Goal: Task Accomplishment & Management: Manage account settings

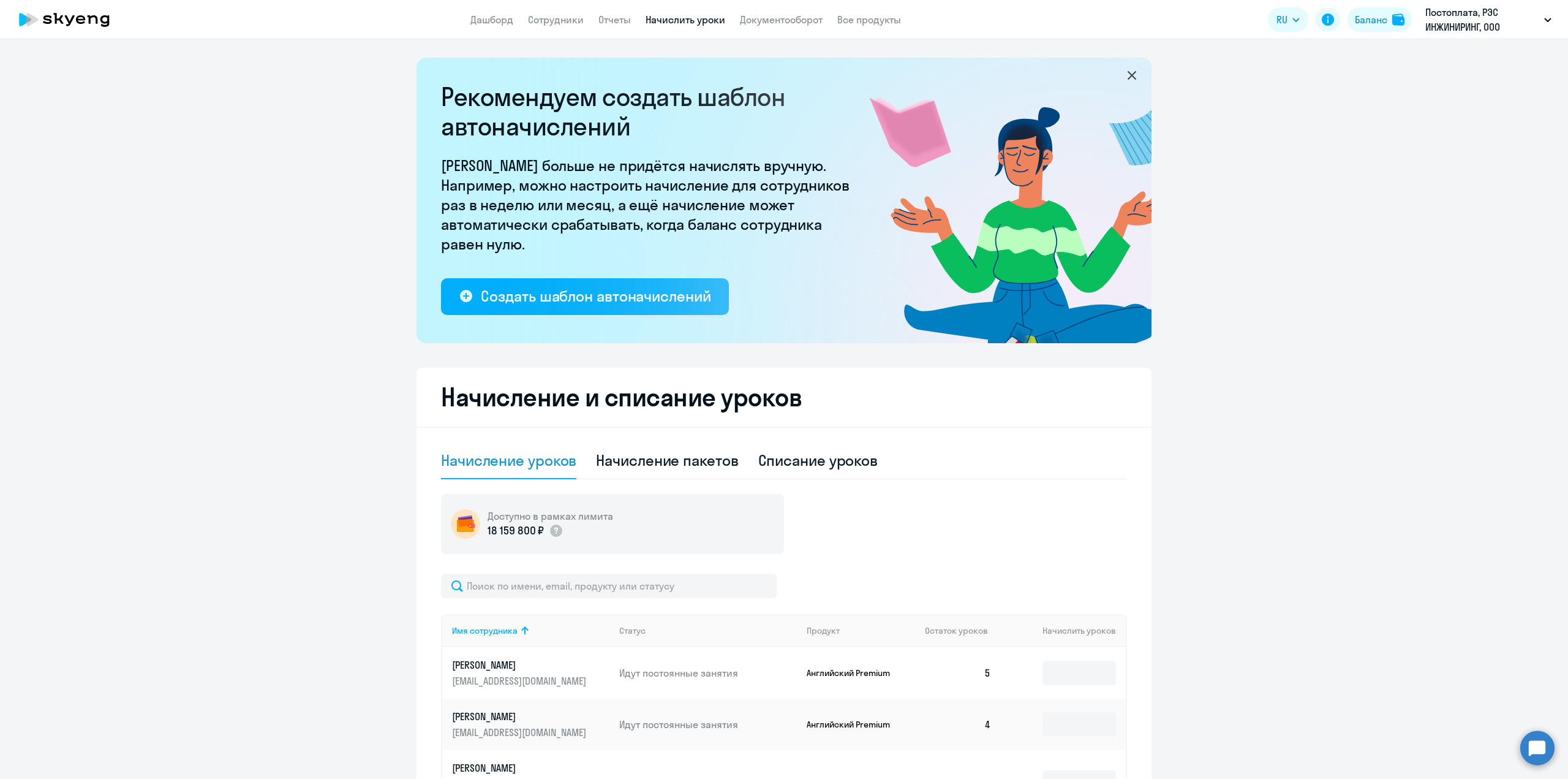
select select "10"
click at [1531, 17] on p "Постоплата, РЭС ИНЖИНИРИНГ, ООО" at bounding box center [1483, 20] width 114 height 29
click at [1461, 23] on p "Постоплата, РЭС ИНЖИНИРИНГ, ООО" at bounding box center [1483, 20] width 114 height 29
click at [1357, 54] on li "Постоплата, РЭС ИНЖИНИРИНГ, ООО" at bounding box center [1439, 56] width 238 height 31
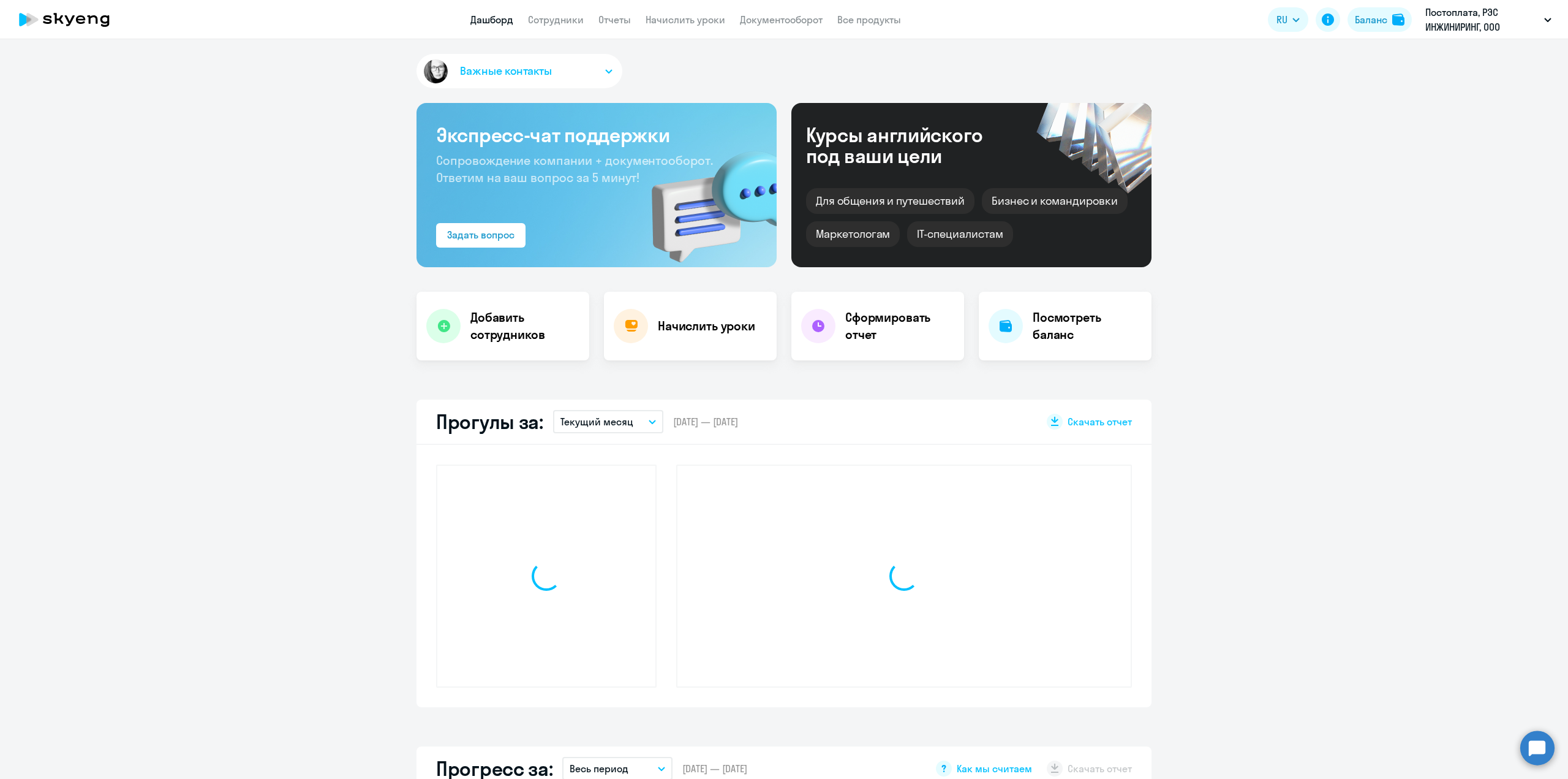
click at [542, 26] on app-menu-item-link "Сотрудники" at bounding box center [556, 20] width 56 height 15
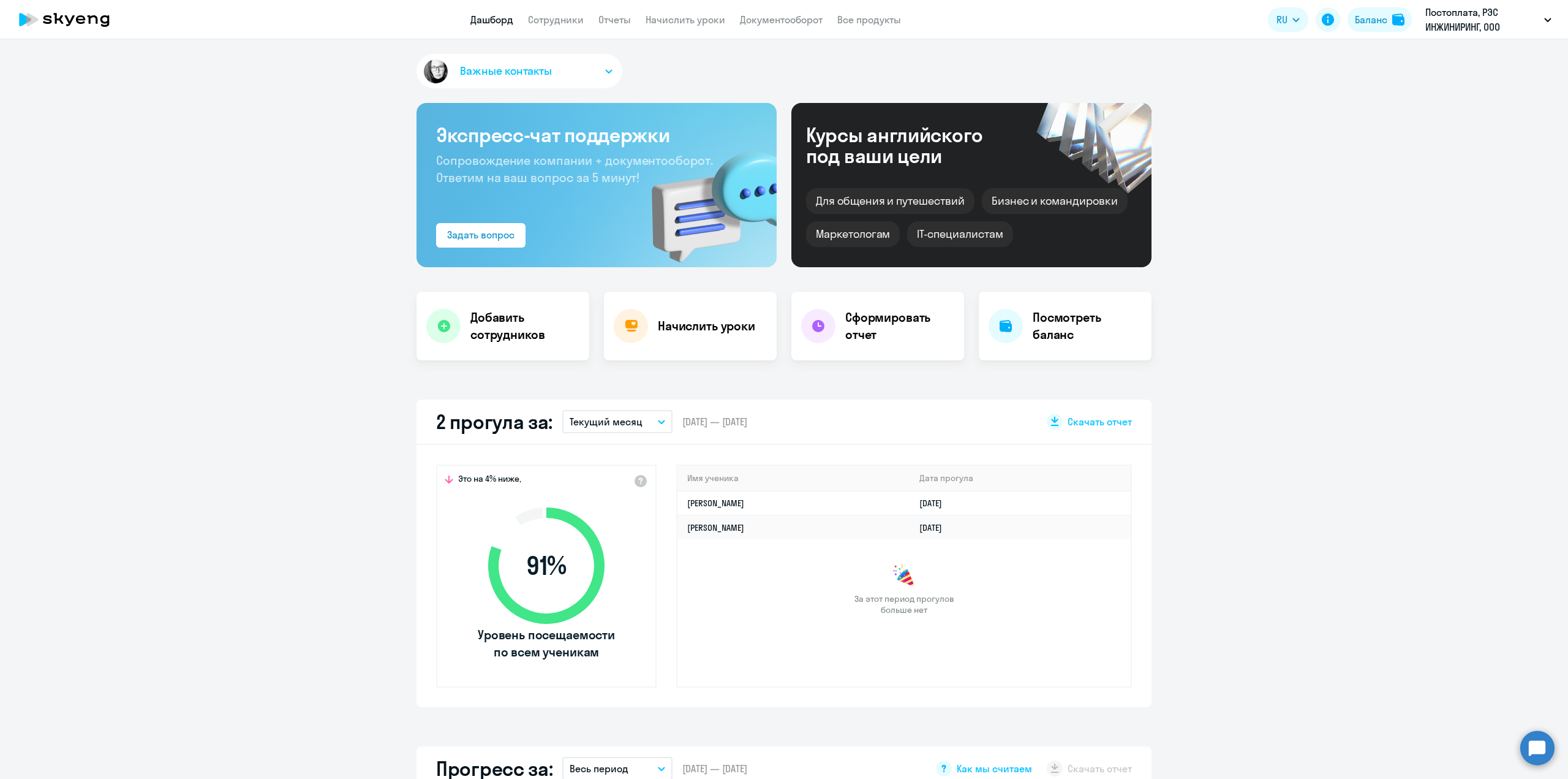
click at [555, 13] on app-menu-item-link "Сотрудники" at bounding box center [556, 20] width 56 height 15
click at [552, 17] on link "Сотрудники" at bounding box center [556, 20] width 56 height 12
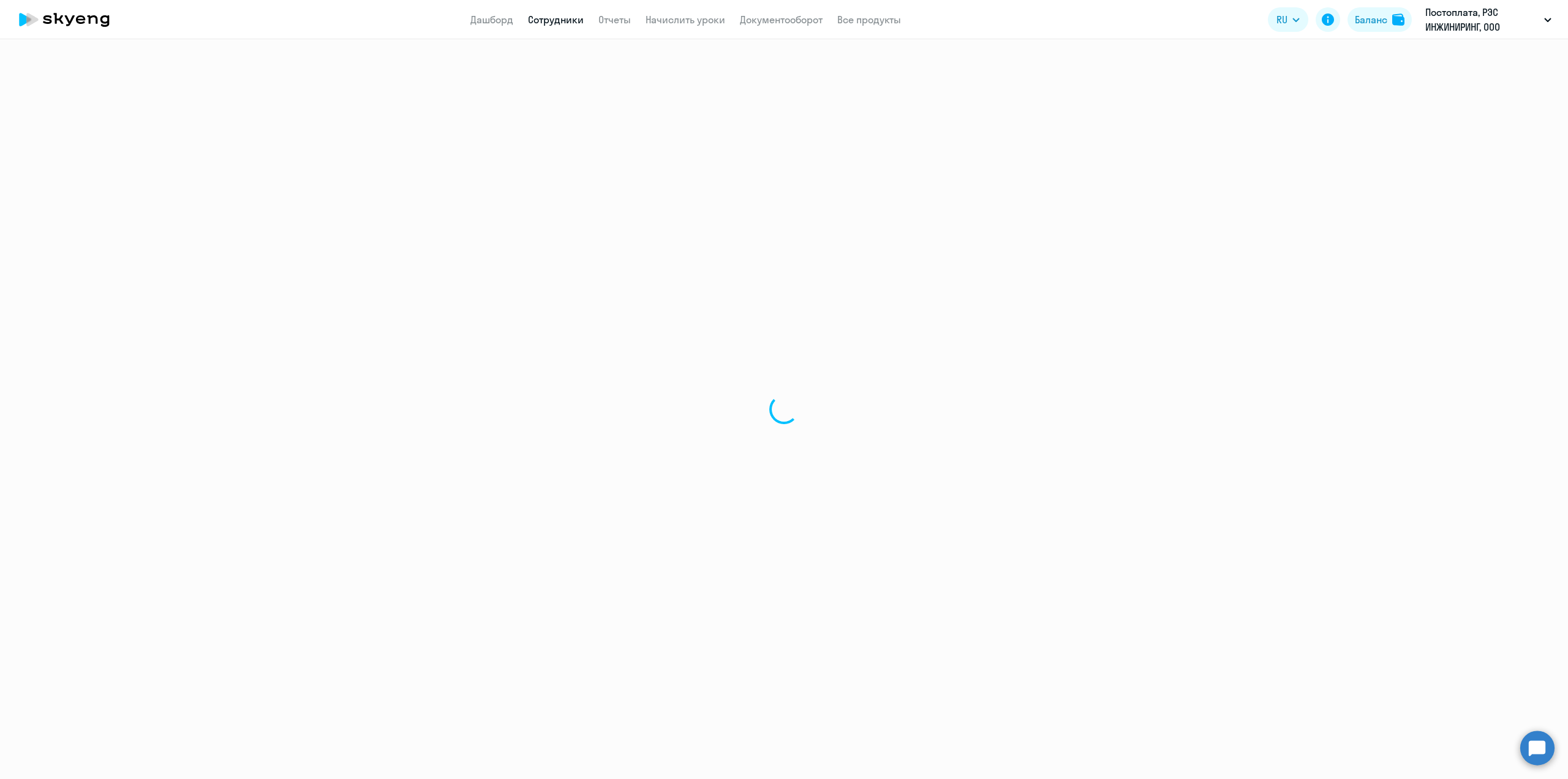
select select "30"
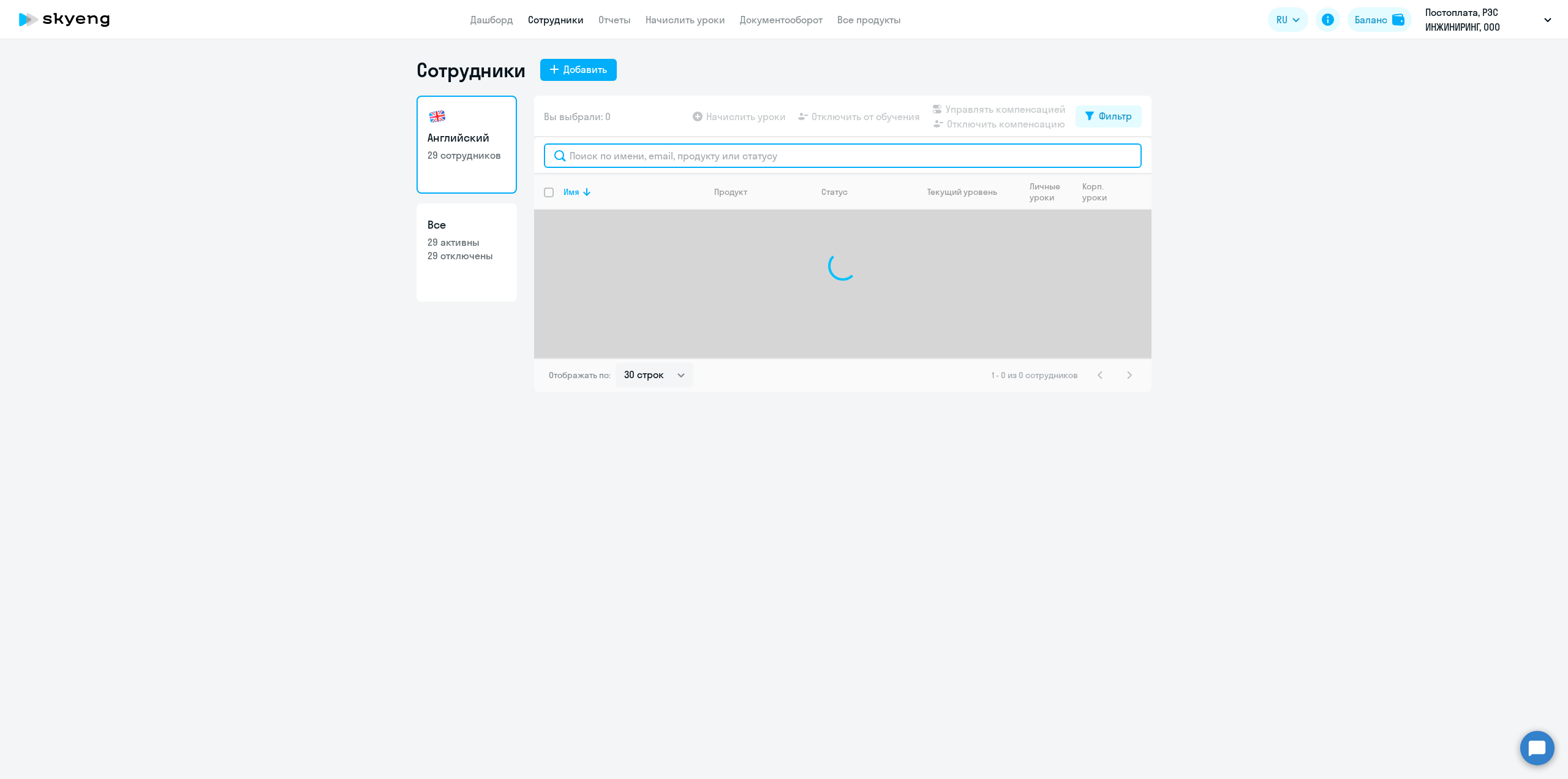
click at [610, 155] on input "text" at bounding box center [843, 156] width 598 height 25
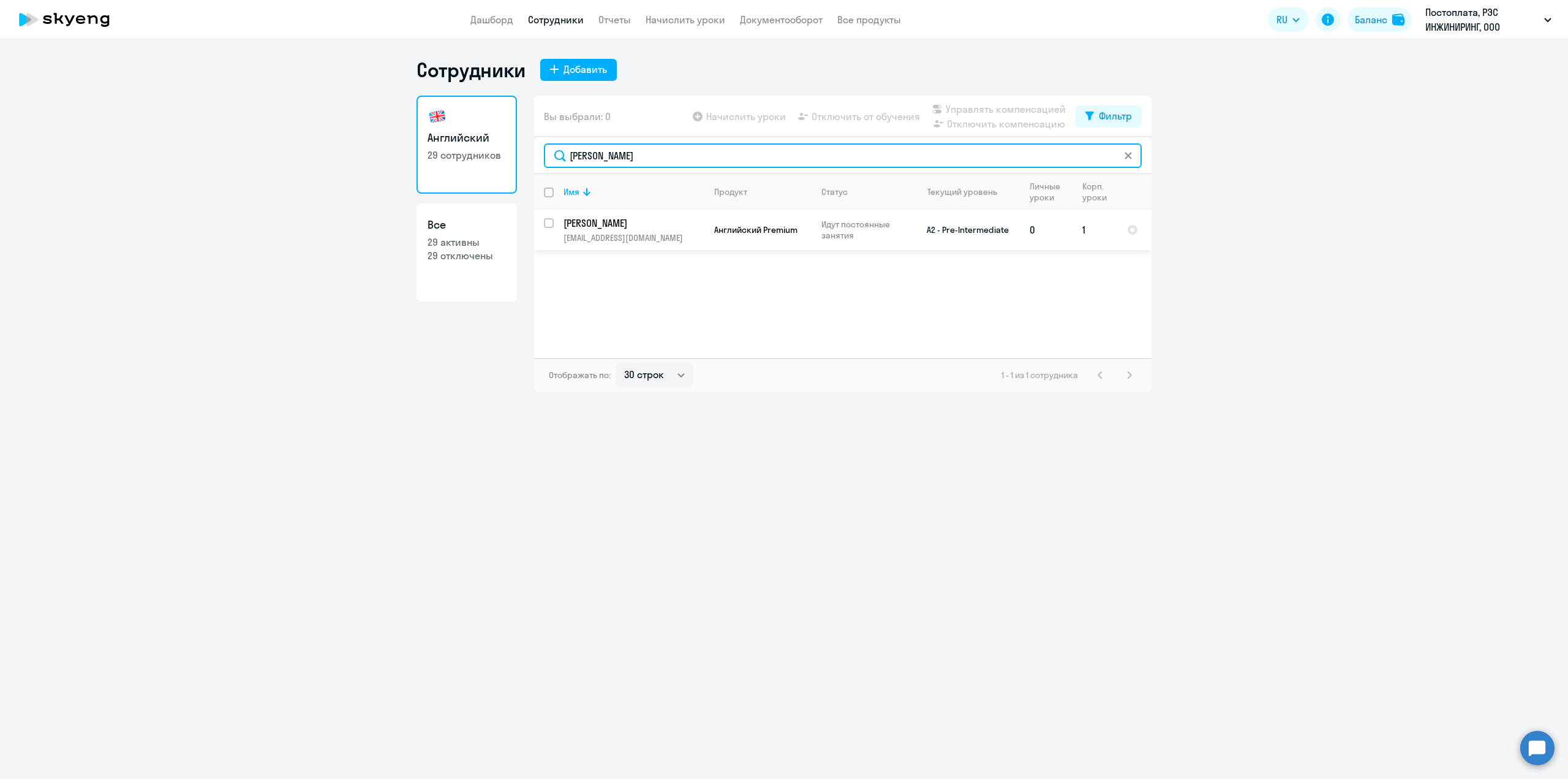
type input "[PERSON_NAME]"
click at [552, 224] on input "select row 41358345" at bounding box center [556, 230] width 25 height 25
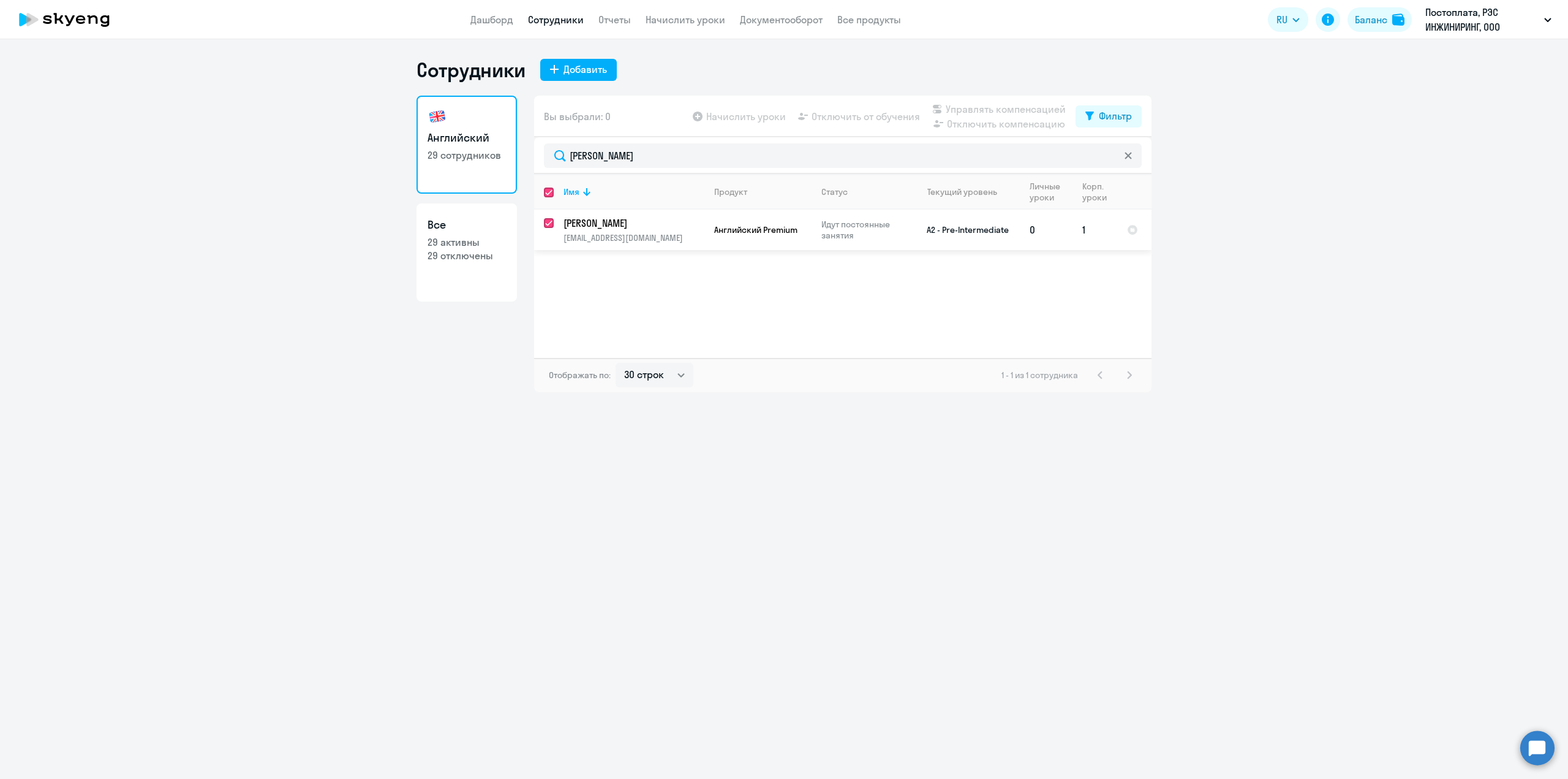
checkbox input "true"
click at [732, 121] on span "Начислить уроки" at bounding box center [746, 117] width 80 height 15
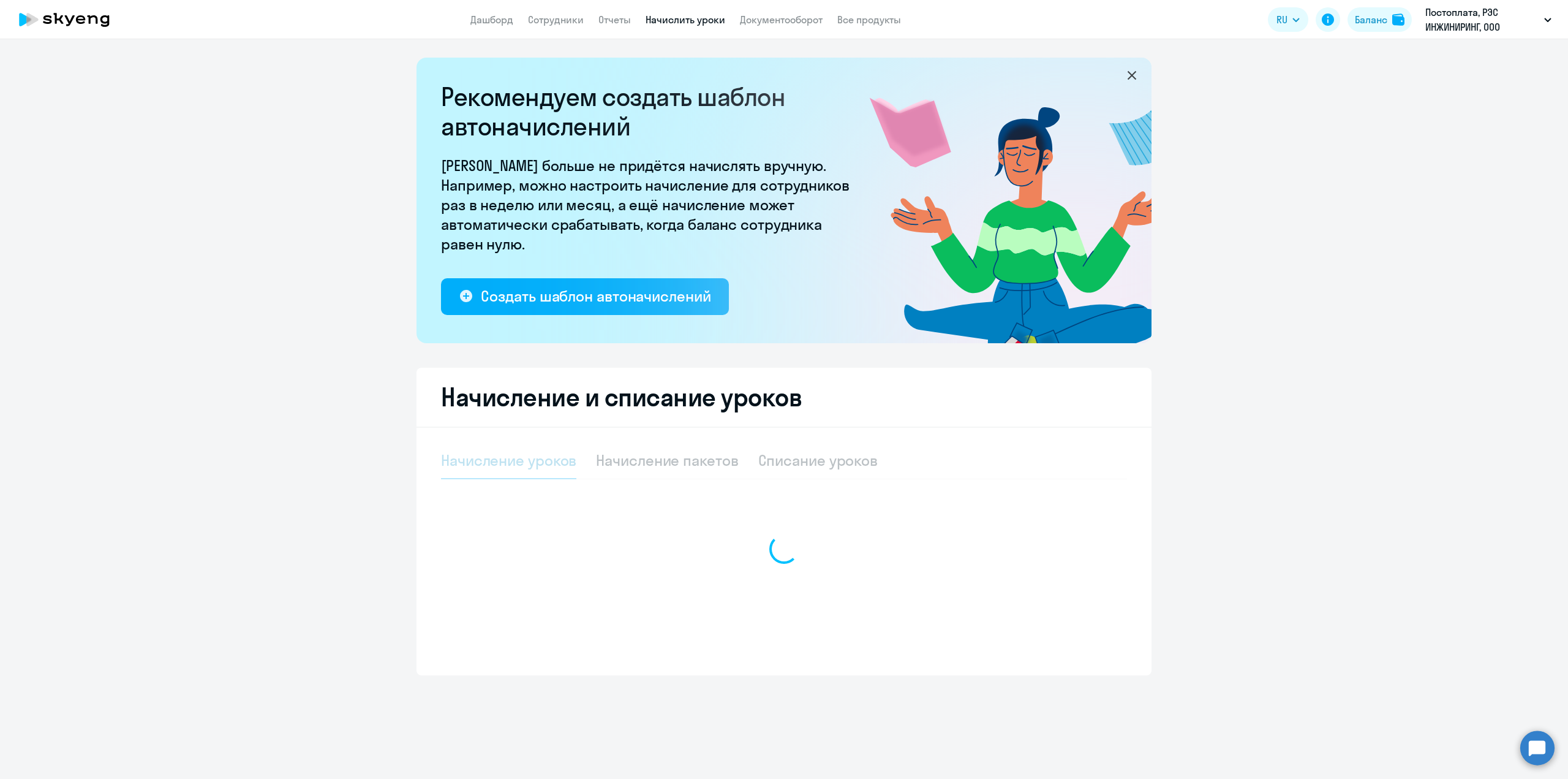
select select "10"
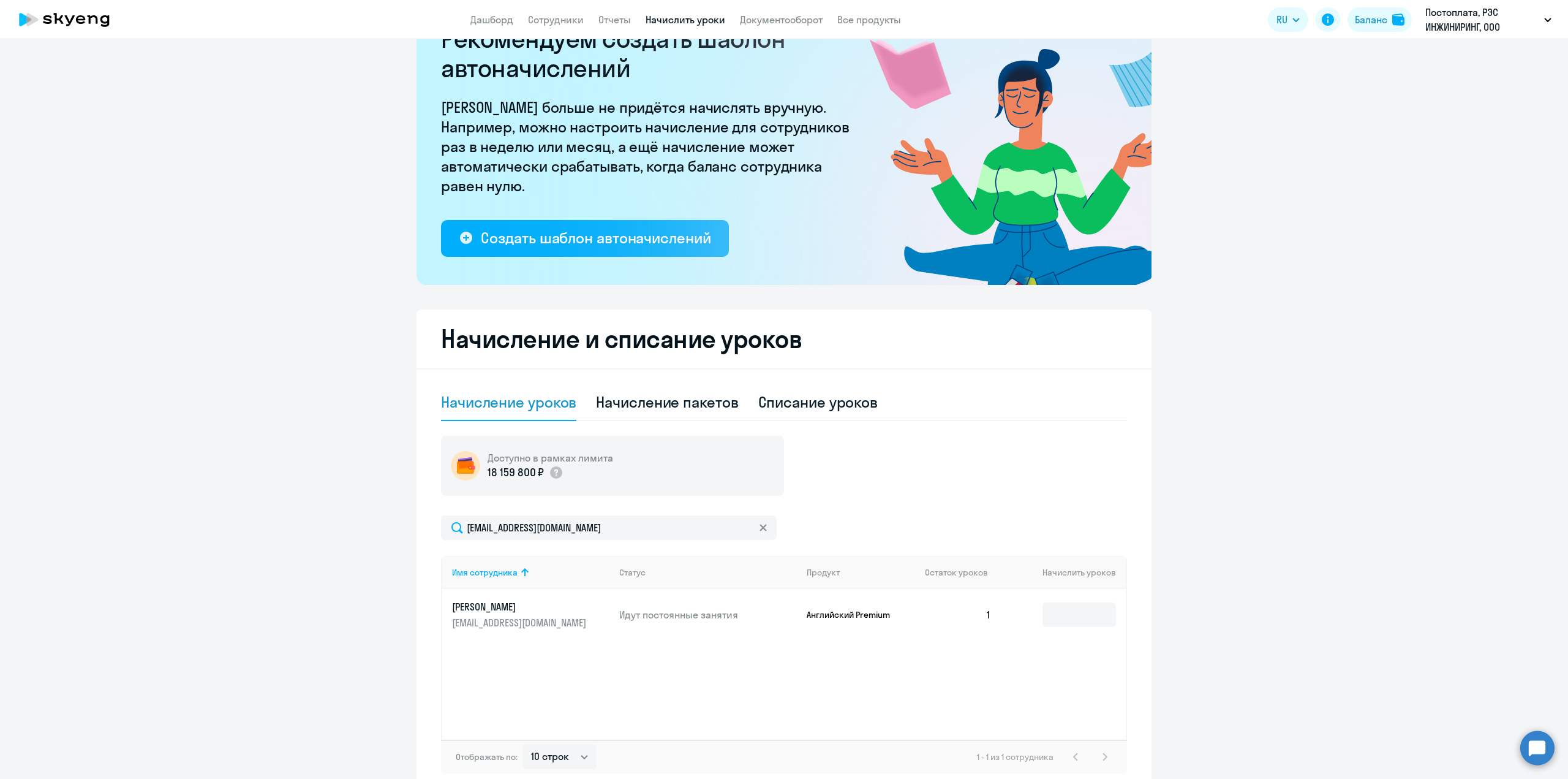
scroll to position [122, 0]
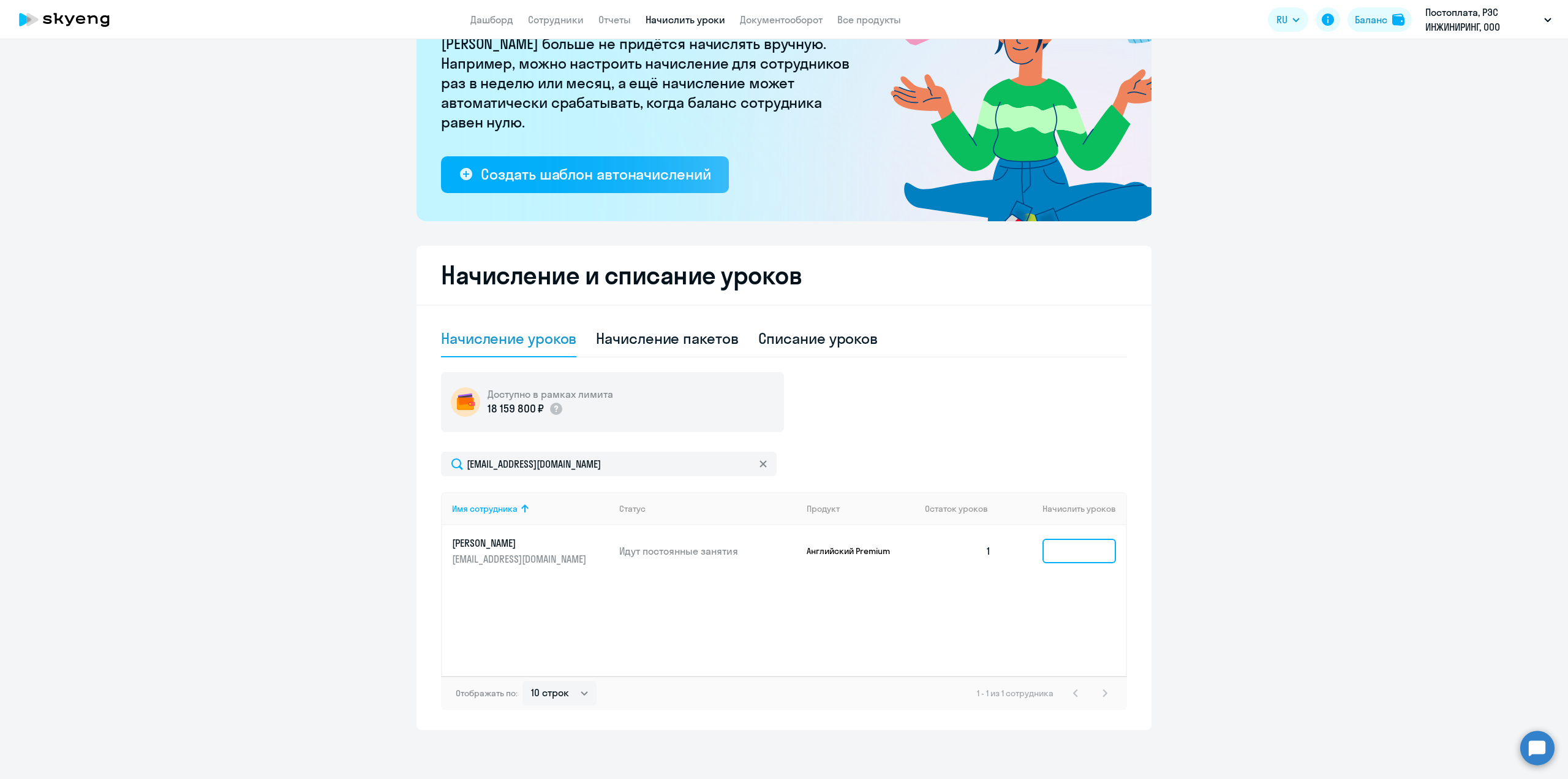
click at [1068, 553] on input at bounding box center [1079, 550] width 74 height 25
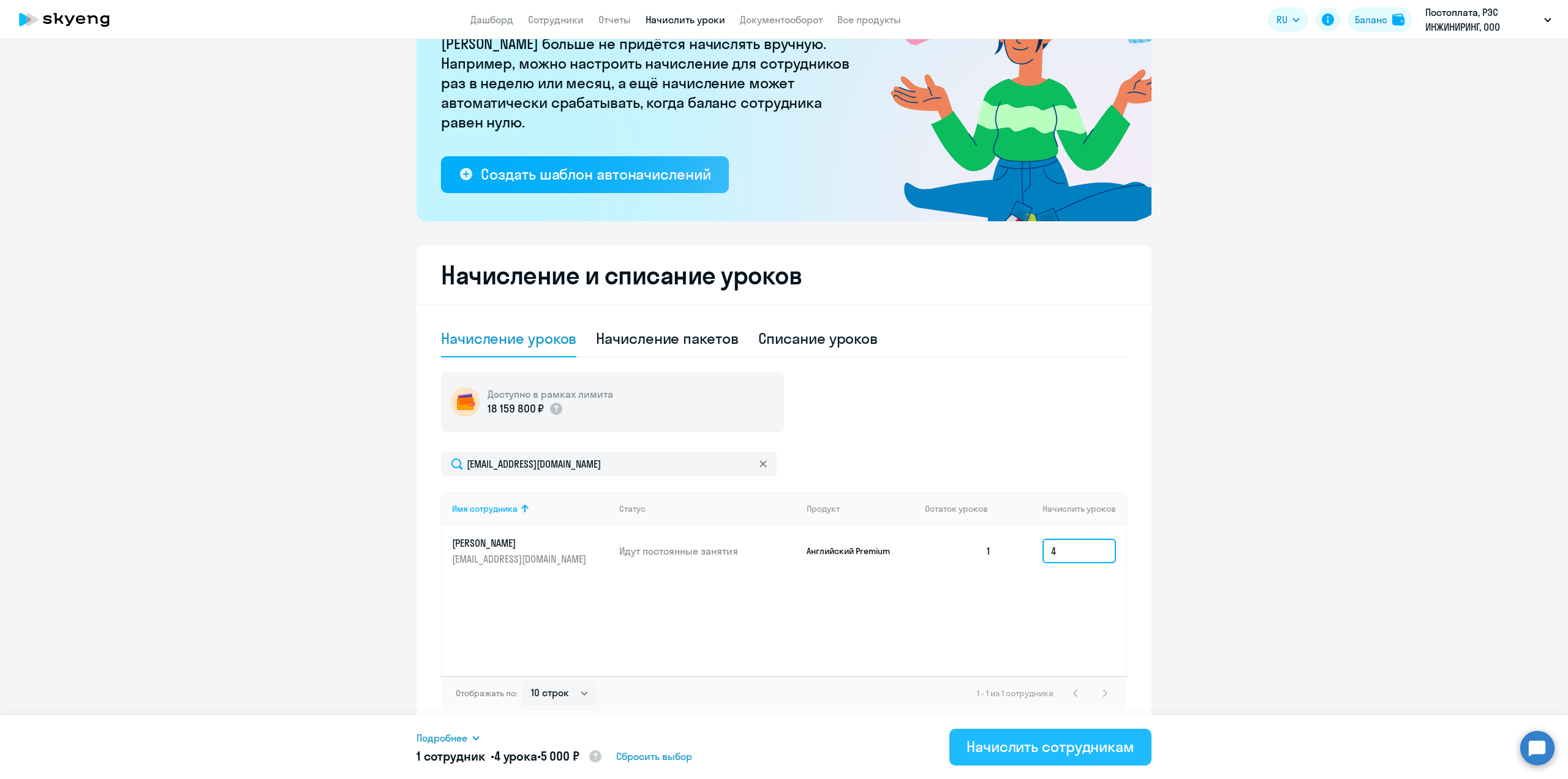
type input "4"
click at [1053, 749] on div "Начислить сотрудникам" at bounding box center [1050, 747] width 168 height 20
